Goal: Find specific page/section: Find specific page/section

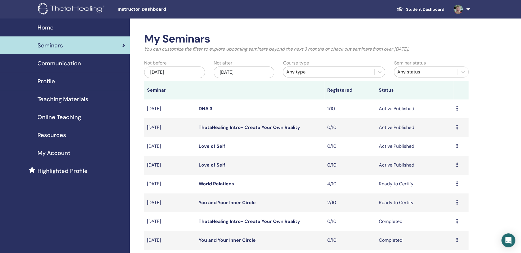
click at [218, 163] on link "Love of Self" at bounding box center [212, 165] width 27 height 6
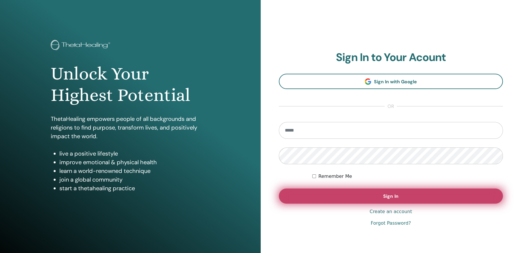
type input "**********"
click at [392, 195] on span "Sign In" at bounding box center [391, 196] width 15 height 6
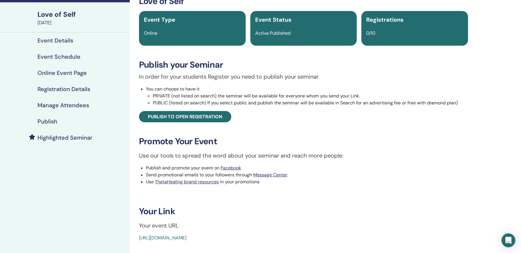
scroll to position [144, 0]
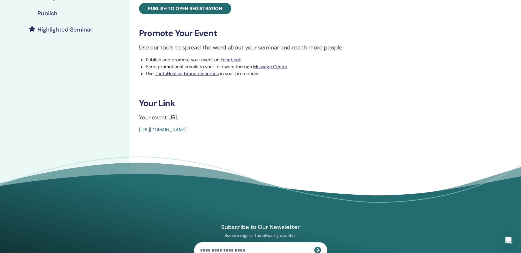
drag, startPoint x: 134, startPoint y: 128, endPoint x: 272, endPoint y: 131, distance: 138.6
click at [272, 131] on div "Love of Self Event Type Online Event Status Active Published Registrations 0/10…" at bounding box center [303, 10] width 341 height 245
